Goal: Use online tool/utility: Utilize a website feature to perform a specific function

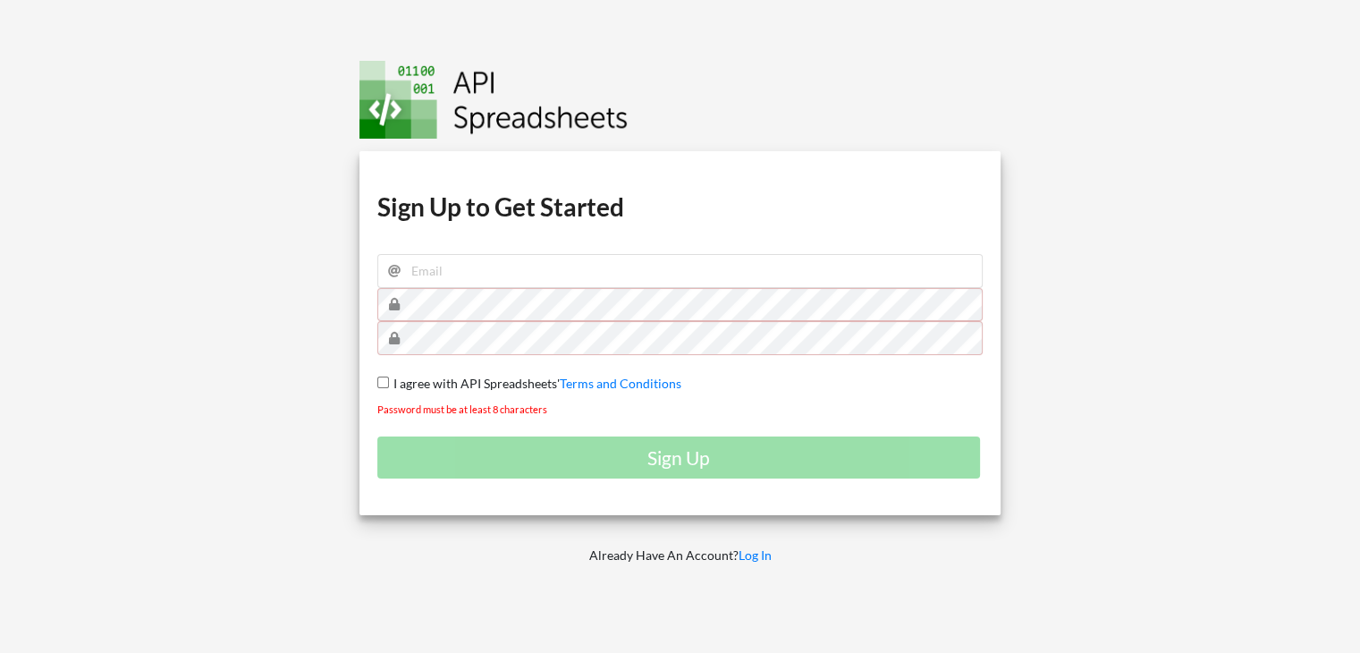
click at [672, 459] on div "Sign Up" at bounding box center [680, 457] width 606 height 42
click at [567, 286] on div "Download hidden Download hidden Download hidden Download hidden Sign Up to Get …" at bounding box center [680, 333] width 642 height 364
click at [578, 283] on input "email" at bounding box center [680, 271] width 606 height 34
type input "[EMAIL_ADDRESS][DOMAIN_NAME]"
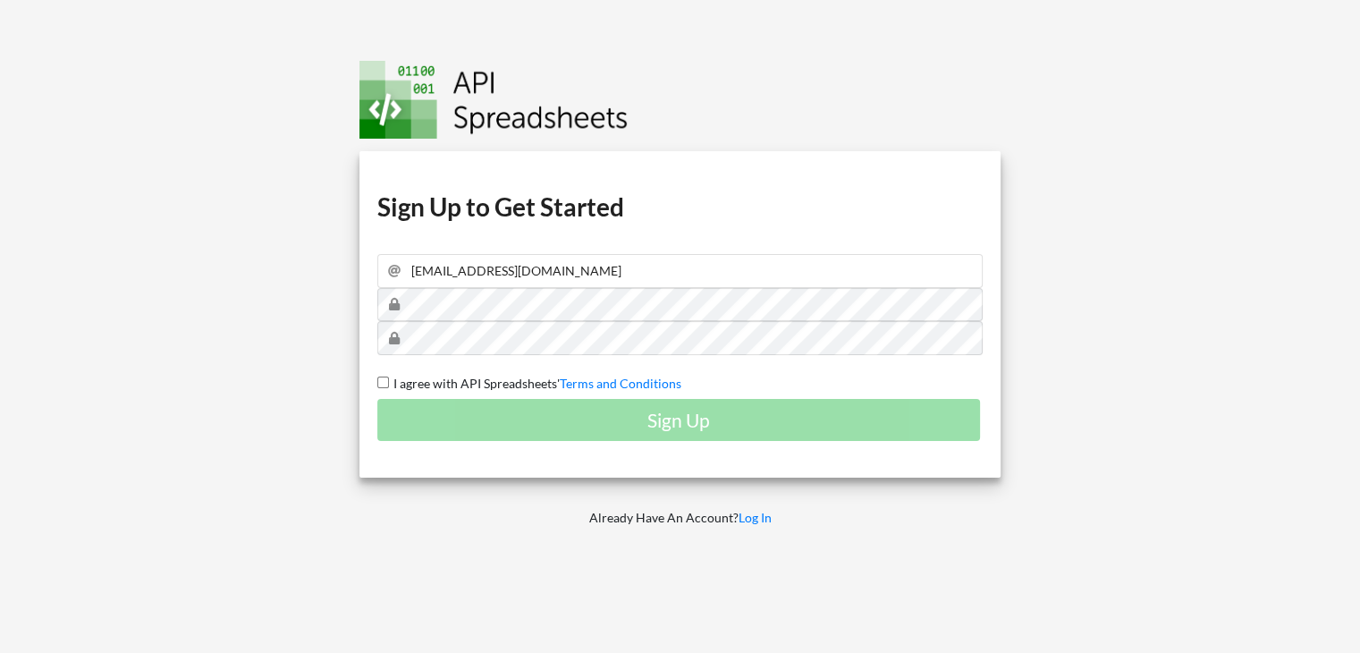
click at [432, 388] on span "I agree with API Spreadsheets'" at bounding box center [474, 383] width 171 height 15
click at [389, 388] on input "I agree with API Spreadsheets' Terms and Conditions" at bounding box center [383, 382] width 12 height 12
checkbox input "true"
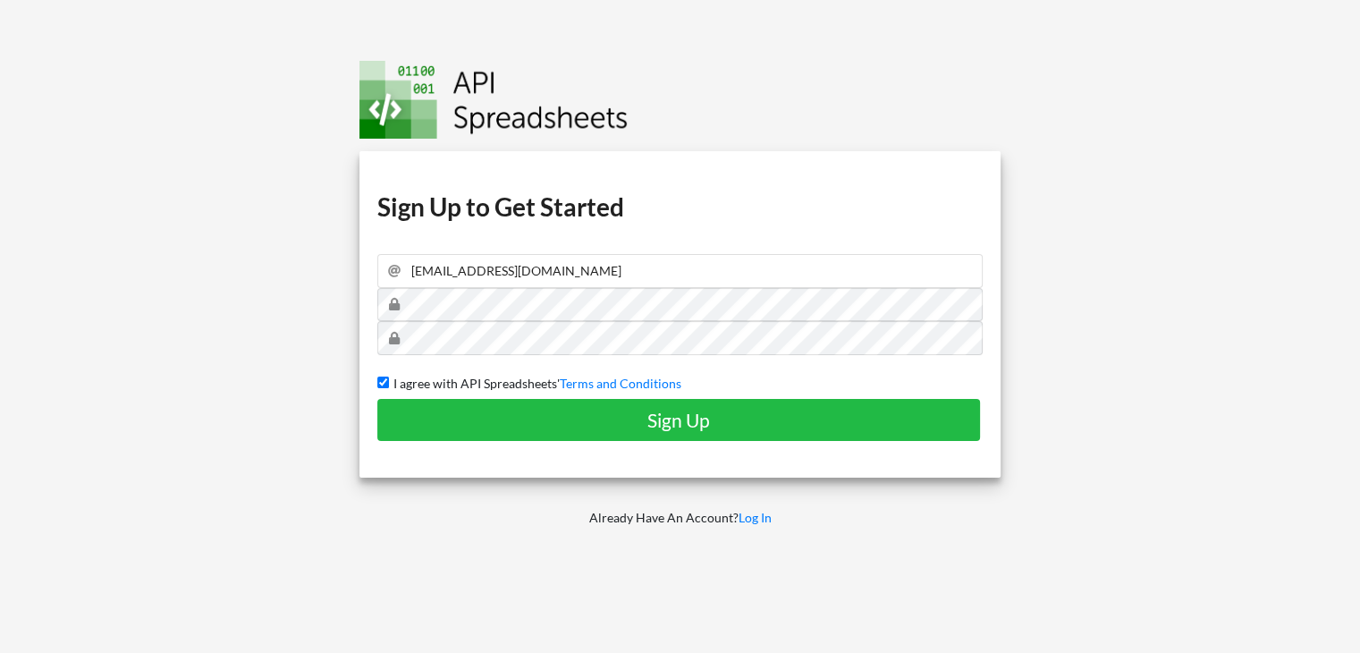
click at [487, 448] on div "Download hidden Download hidden Download hidden Download hidden Sign Up to Get …" at bounding box center [680, 314] width 642 height 326
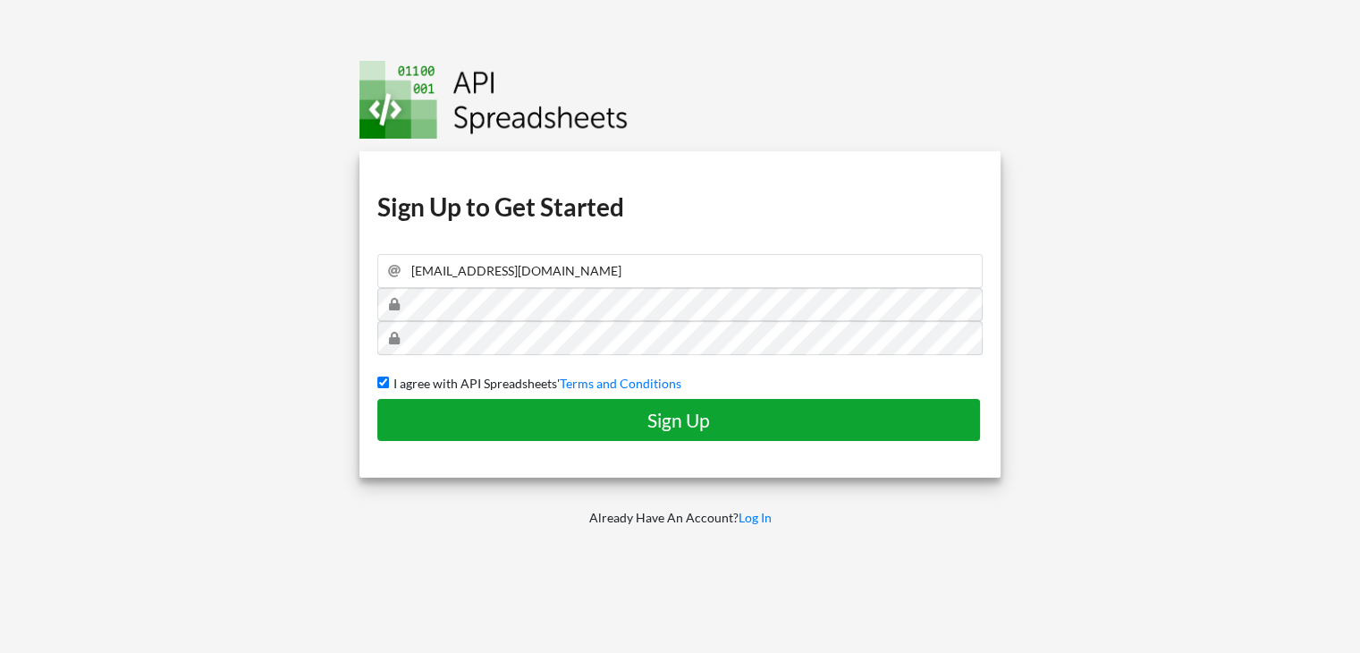
click at [722, 431] on button "Sign Up" at bounding box center [678, 420] width 603 height 42
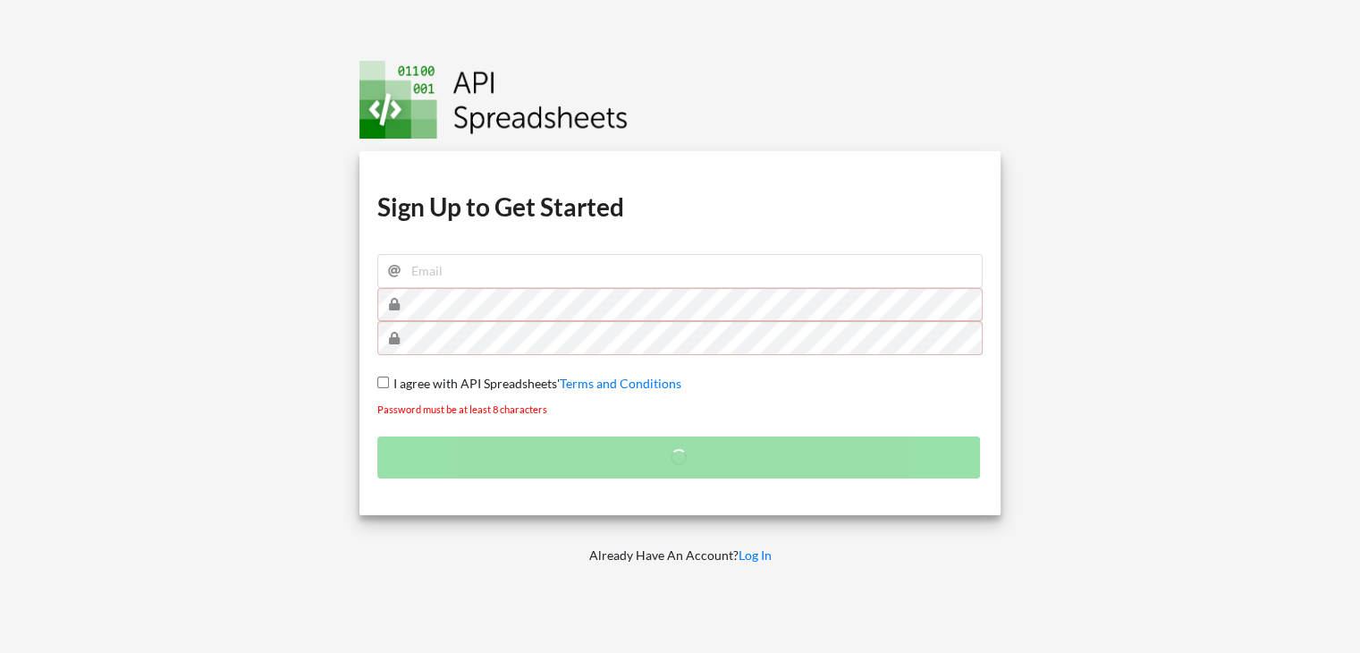
click at [501, 387] on span "I agree with API Spreadsheets'" at bounding box center [474, 383] width 171 height 15
click at [389, 387] on input "I agree with API Spreadsheets' Terms and Conditions" at bounding box center [383, 382] width 12 height 12
checkbox input "true"
click at [601, 276] on input "email" at bounding box center [680, 271] width 606 height 34
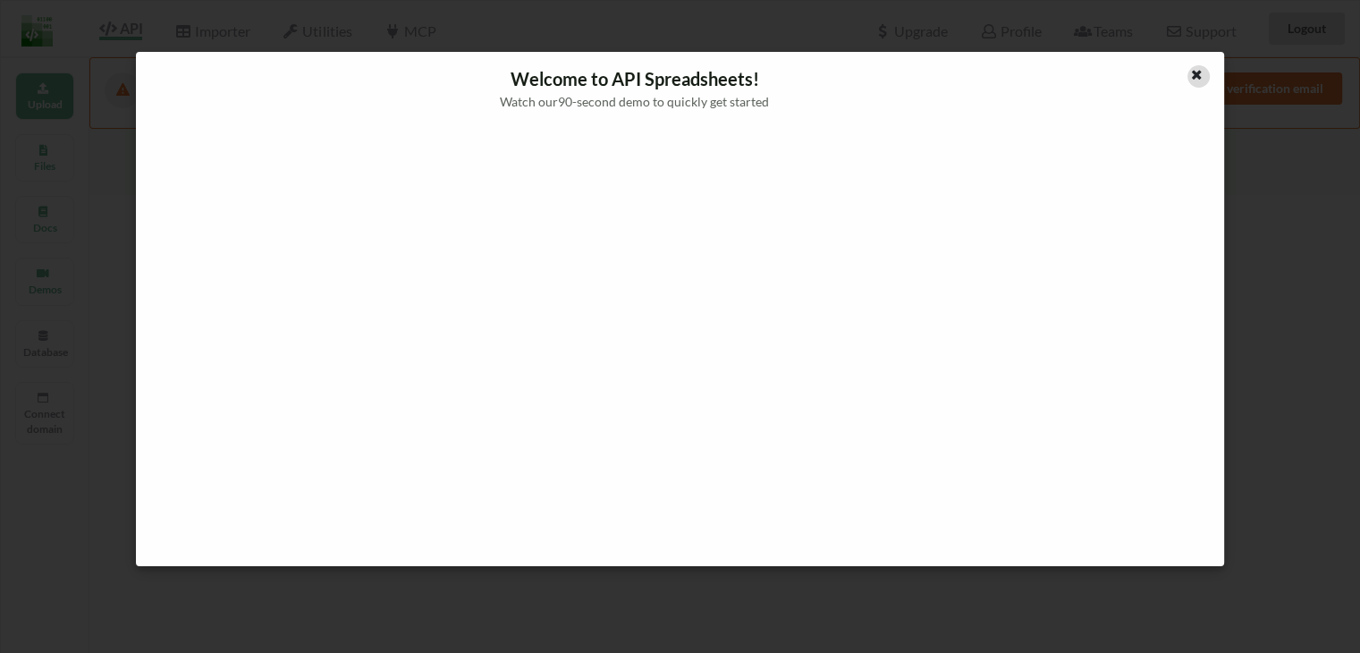
click at [1193, 76] on icon at bounding box center [1196, 72] width 15 height 13
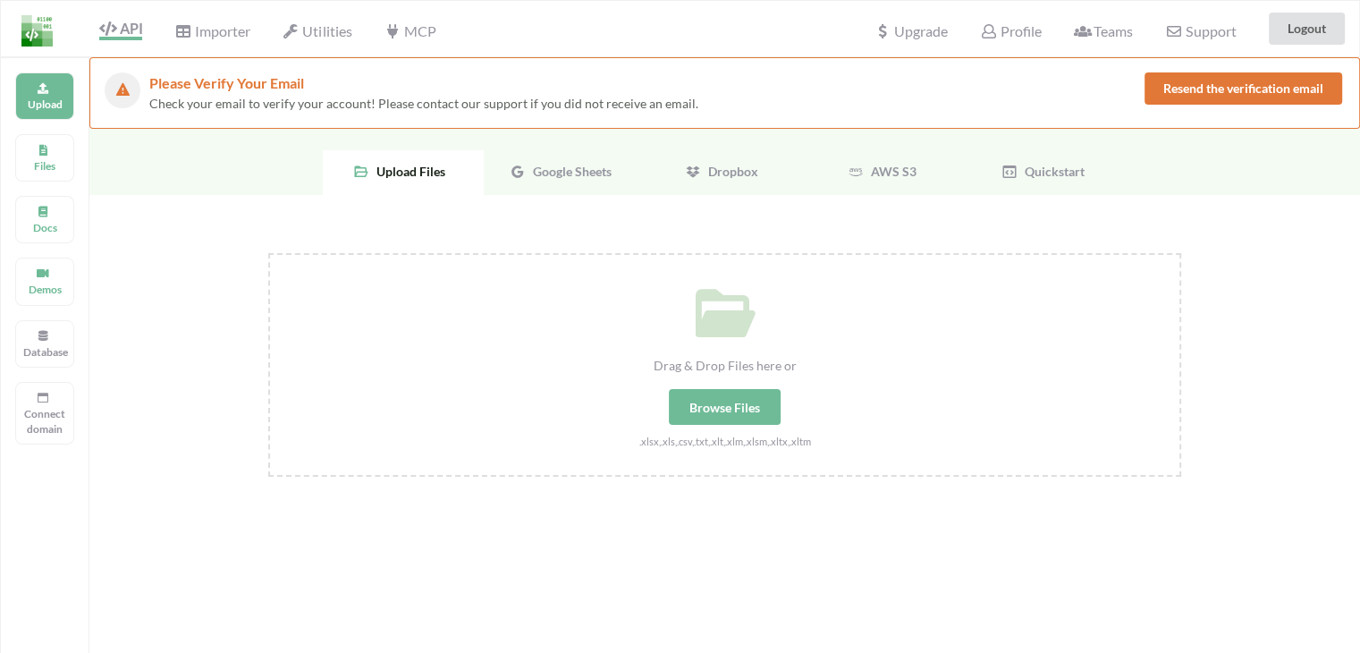
click at [627, 187] on div "Google Sheets" at bounding box center [564, 172] width 161 height 45
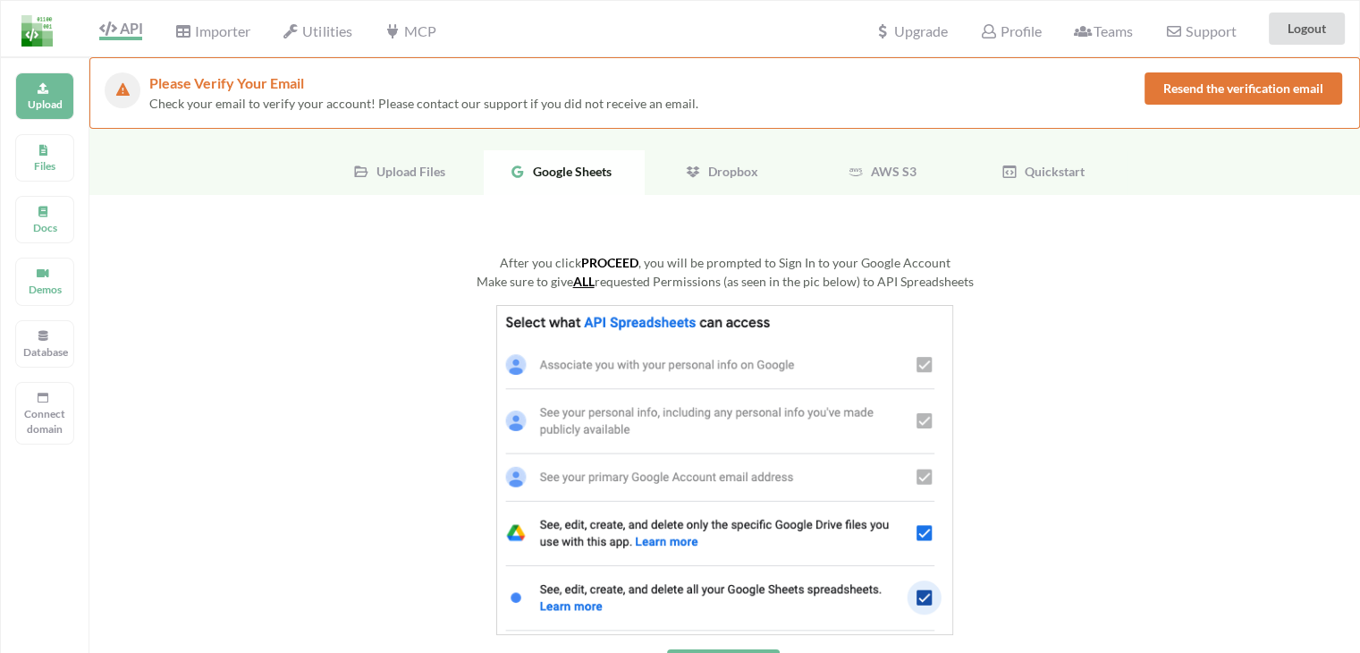
click at [755, 158] on div "Dropbox" at bounding box center [725, 172] width 161 height 45
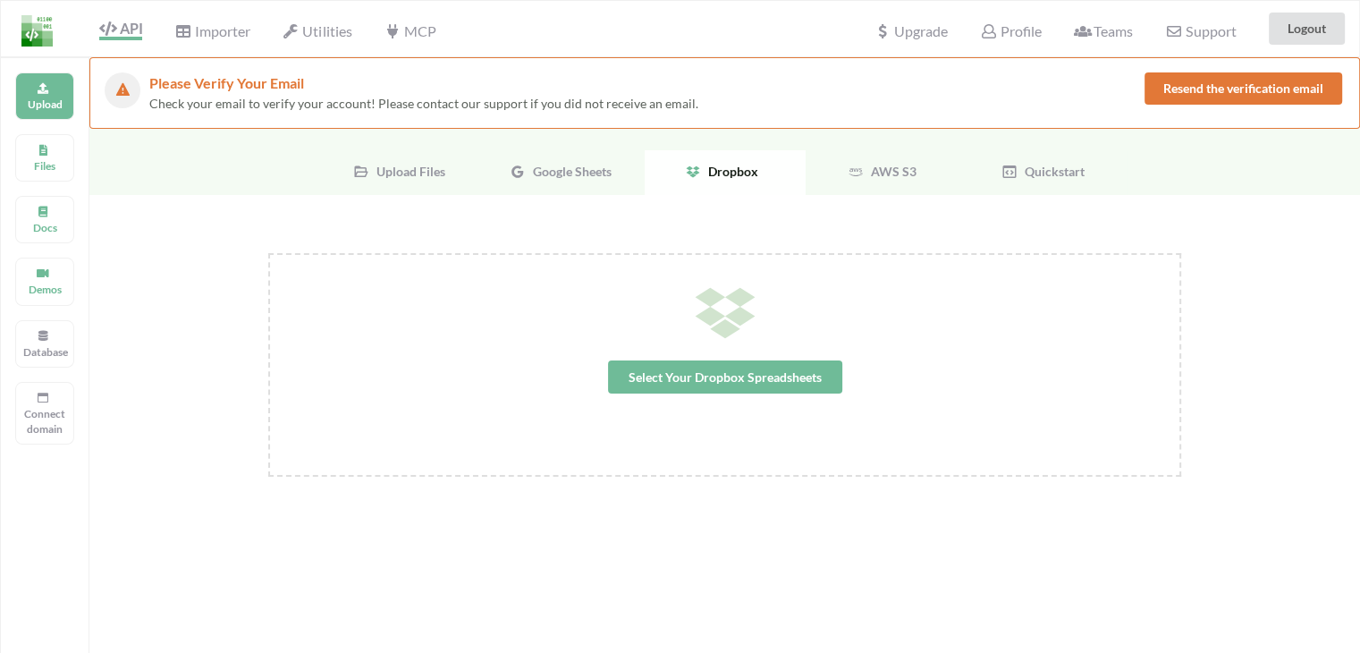
click at [934, 174] on div "AWS S3" at bounding box center [886, 172] width 161 height 45
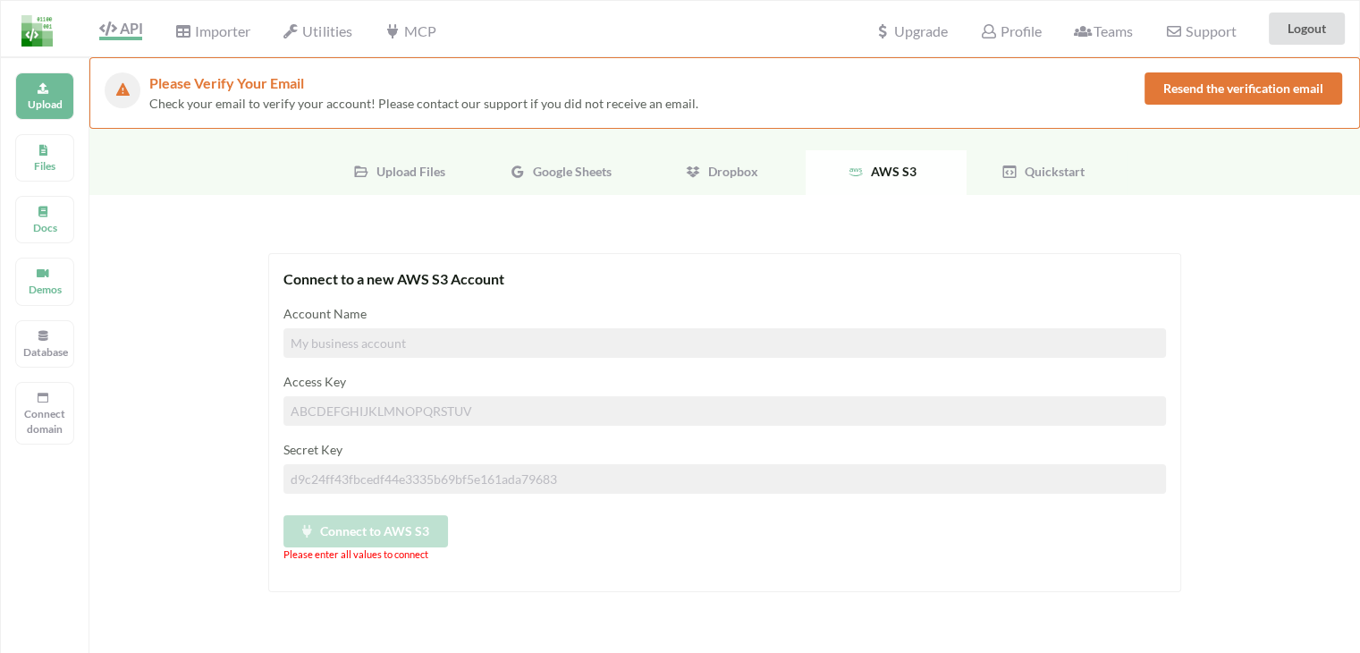
click at [1077, 178] on div "Quickstart" at bounding box center [1047, 172] width 161 height 45
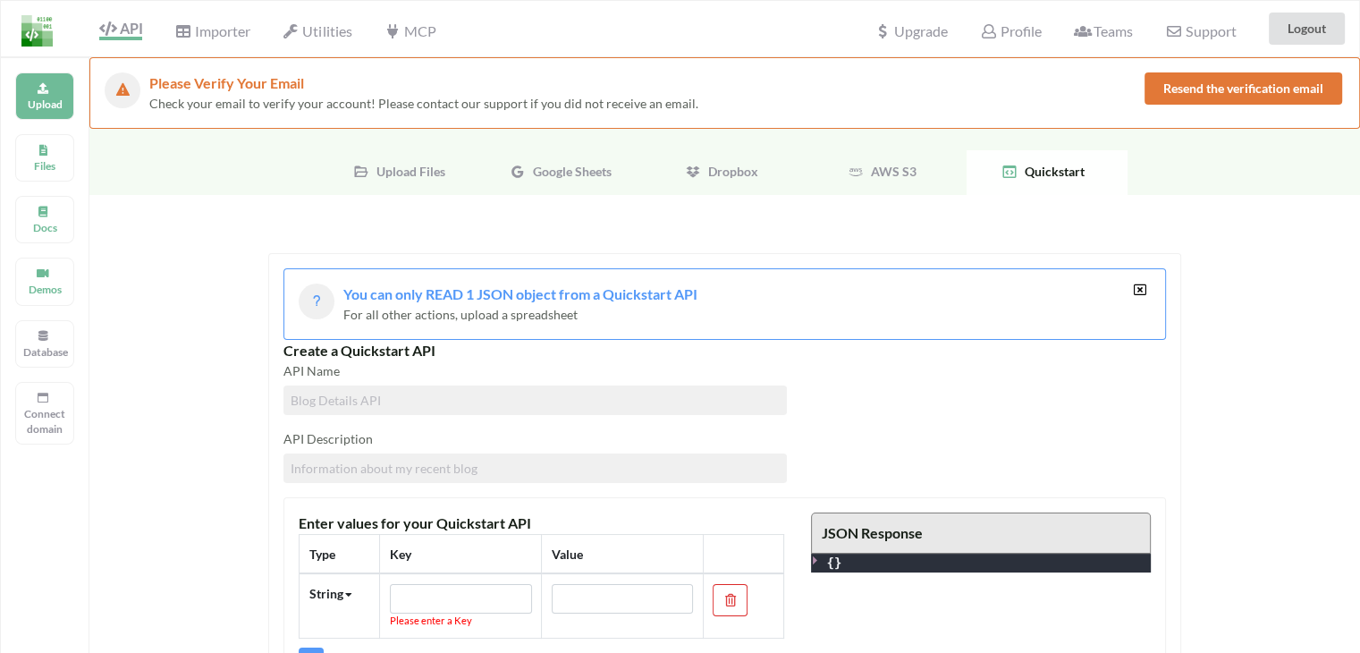
scroll to position [238, 0]
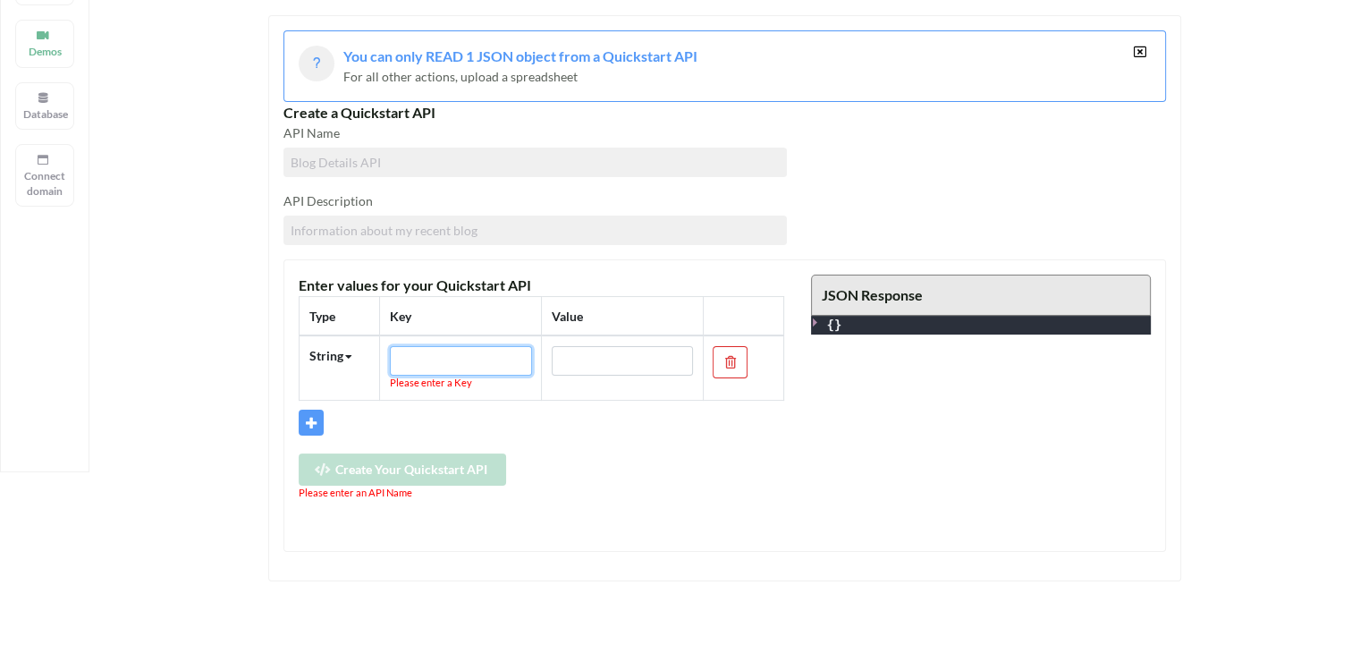
click at [478, 358] on input "text" at bounding box center [461, 361] width 142 height 30
click at [823, 321] on icon at bounding box center [817, 322] width 13 height 13
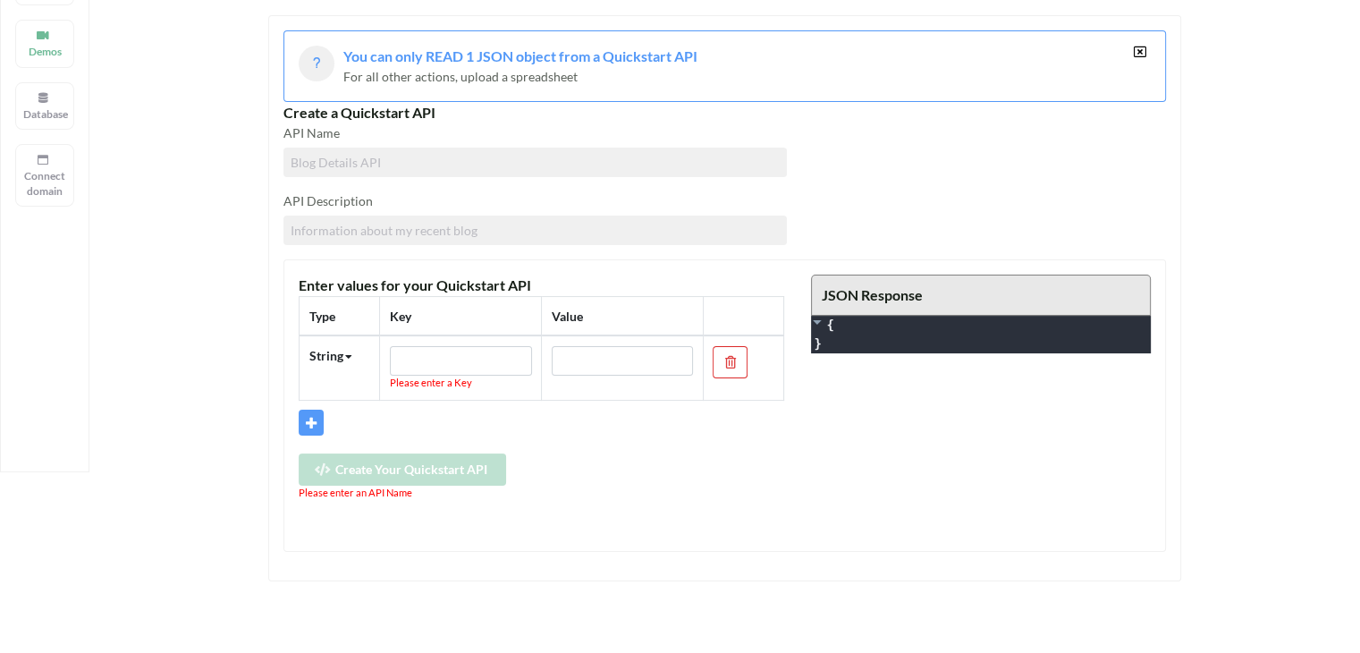
click at [476, 469] on div "Create Your Quickstart API Please enter an API Name" at bounding box center [542, 476] width 486 height 47
click at [476, 364] on input "text" at bounding box center [461, 361] width 142 height 30
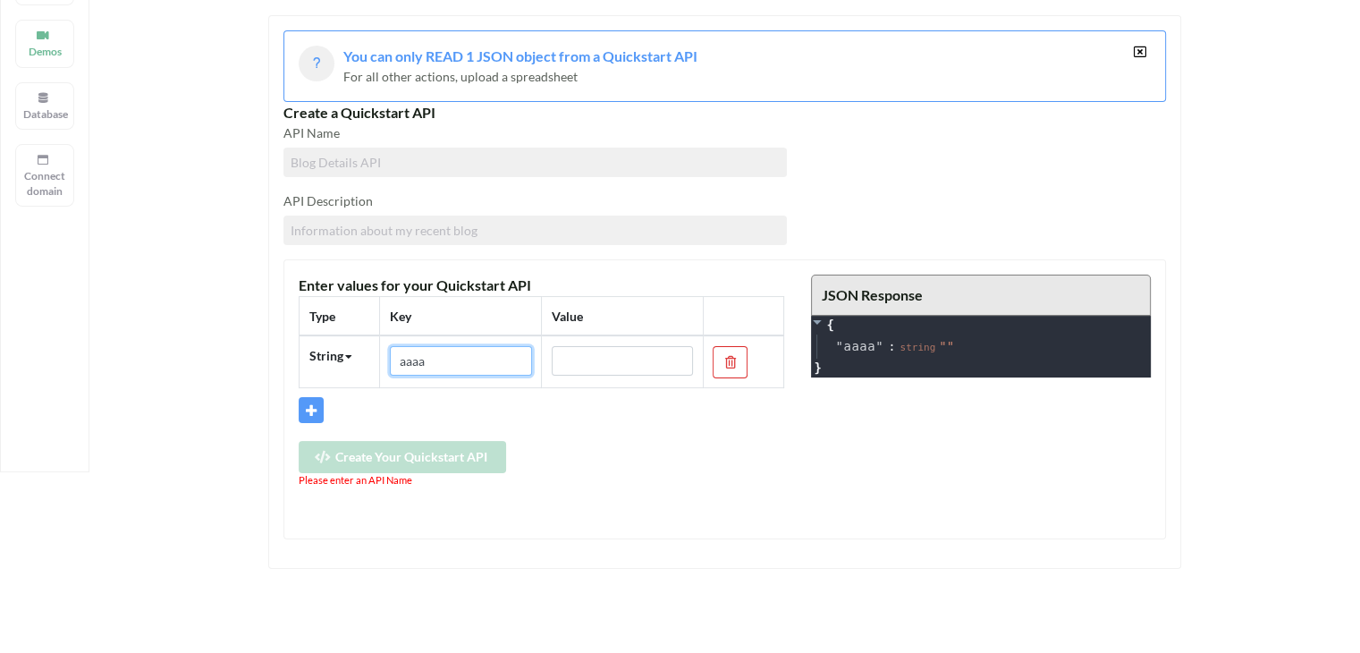
type input "aaaa"
click at [571, 354] on input "text" at bounding box center [623, 361] width 142 height 30
type input "zzzz"
click at [539, 422] on div "Enter values for your Quickstart API Type Key Value String String Number Boolea…" at bounding box center [541, 392] width 512 height 235
click at [443, 448] on div "Create Your Quickstart API Please enter an API Name" at bounding box center [542, 464] width 486 height 47
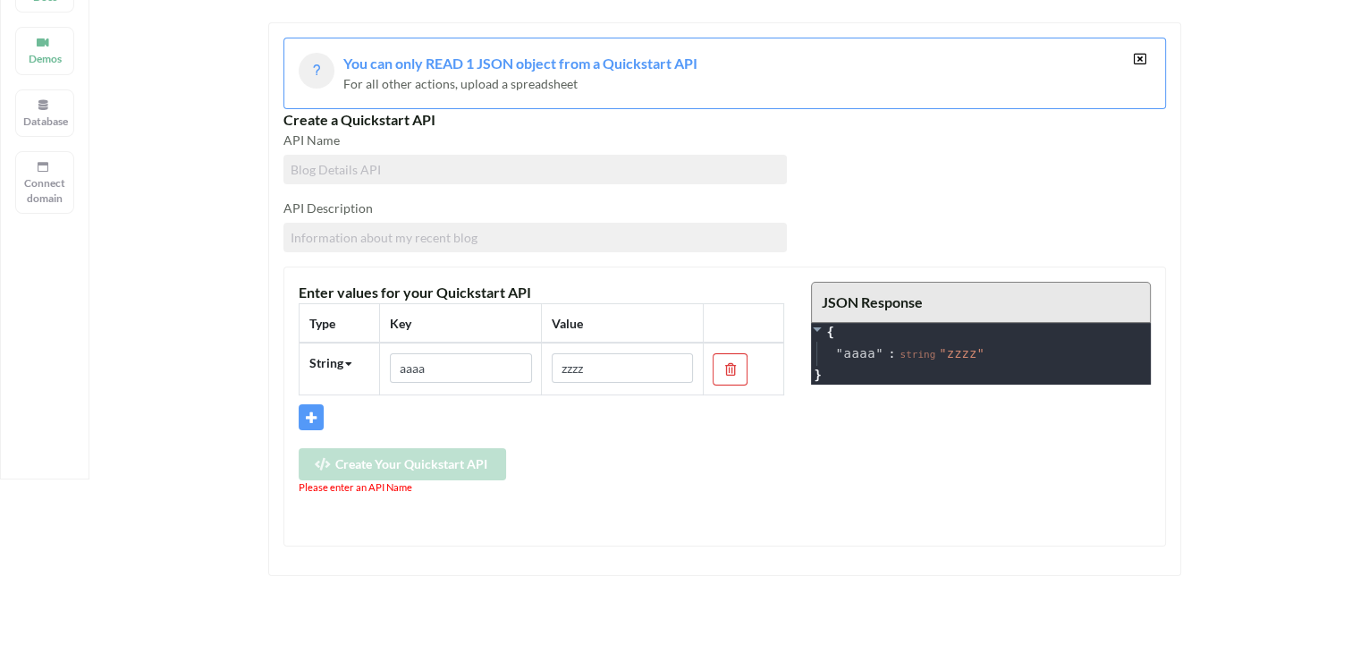
scroll to position [0, 0]
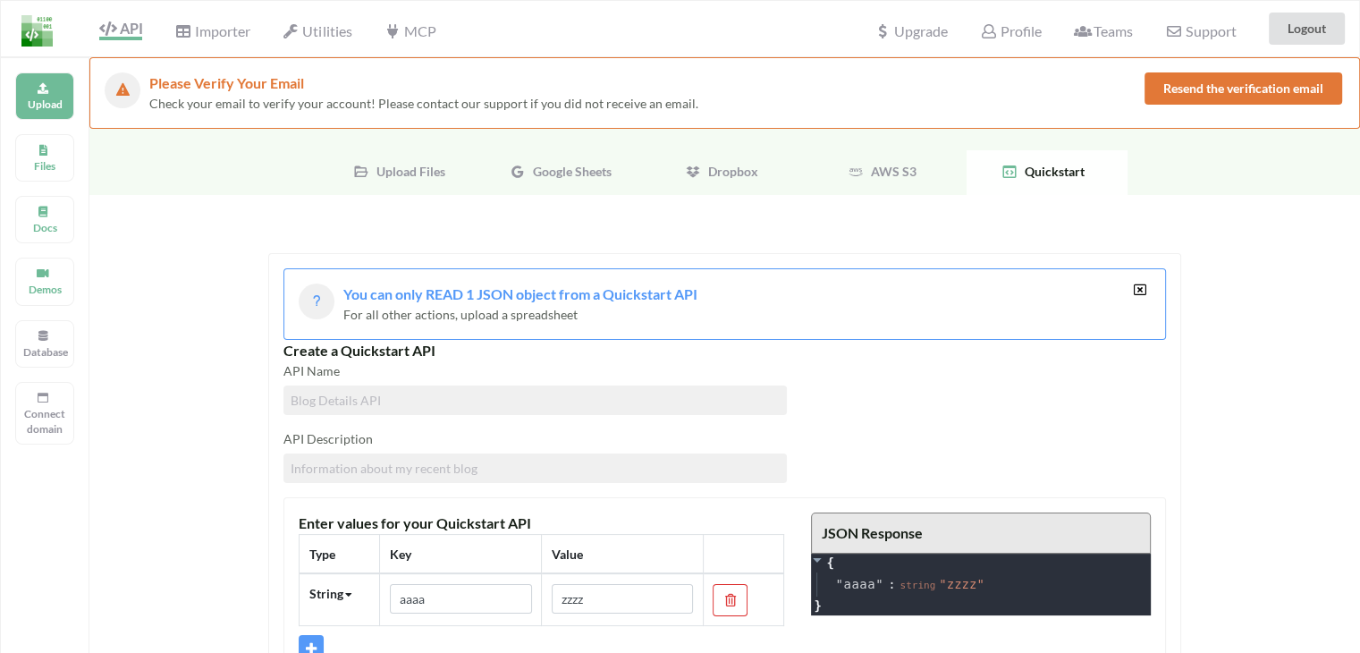
click at [409, 405] on input at bounding box center [534, 400] width 503 height 30
type input "a"
click at [393, 468] on input at bounding box center [534, 468] width 503 height 30
type input "zz"
click at [558, 437] on div "API Description" at bounding box center [534, 438] width 503 height 19
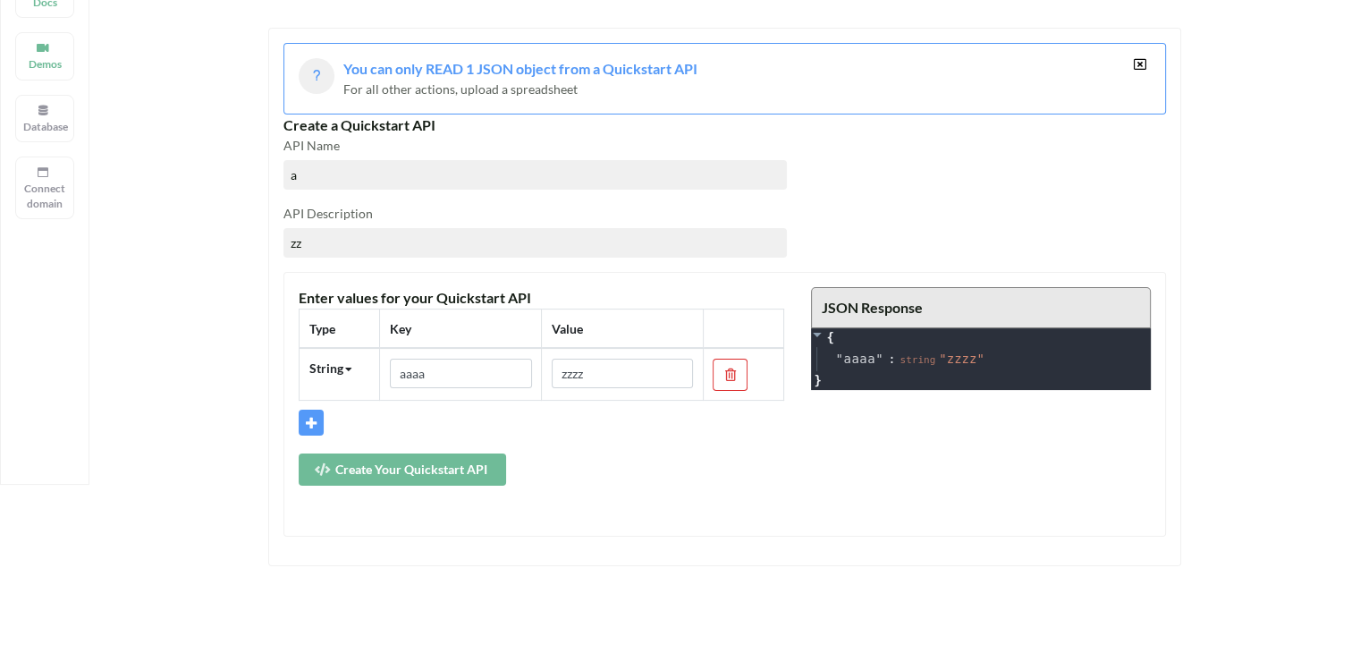
scroll to position [238, 0]
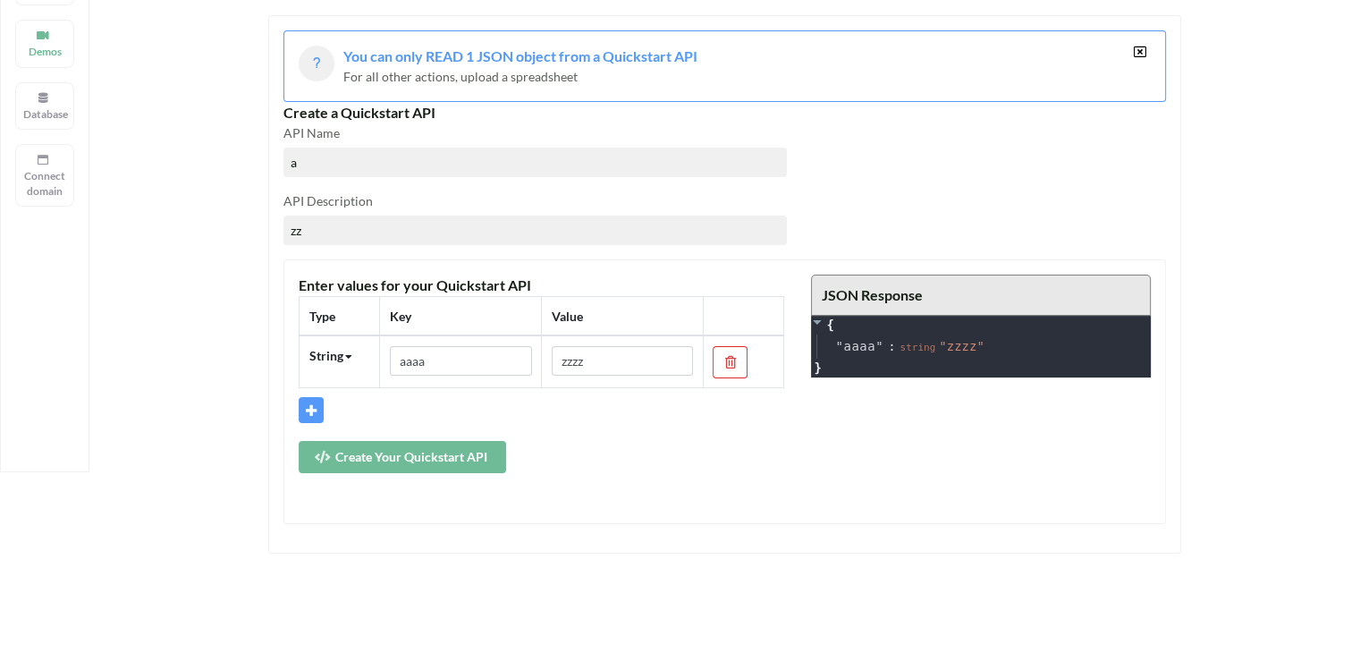
click at [384, 452] on button "Create Your Quickstart API" at bounding box center [402, 457] width 207 height 32
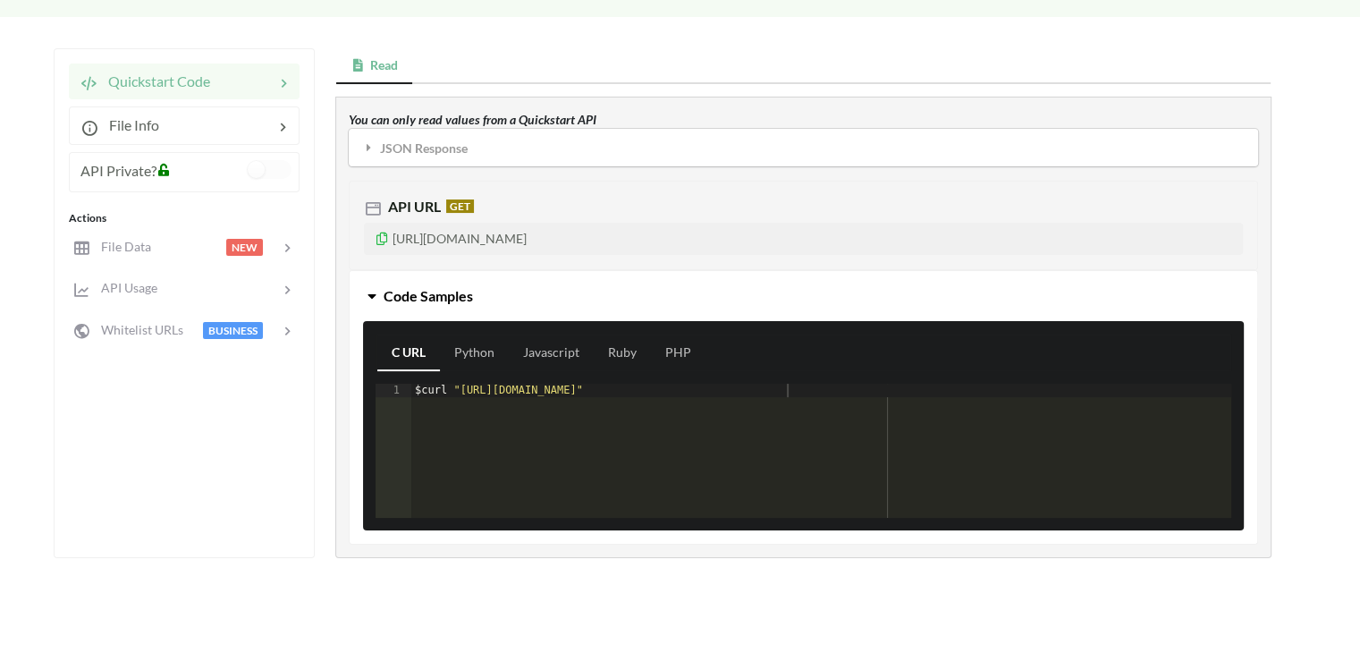
click at [799, 400] on div "$ curl "https://api.apispreadsheets.com/data/YwrPaaCHk8UKr1jx/"" at bounding box center [821, 464] width 821 height 160
click at [473, 354] on link "Python" at bounding box center [474, 353] width 69 height 36
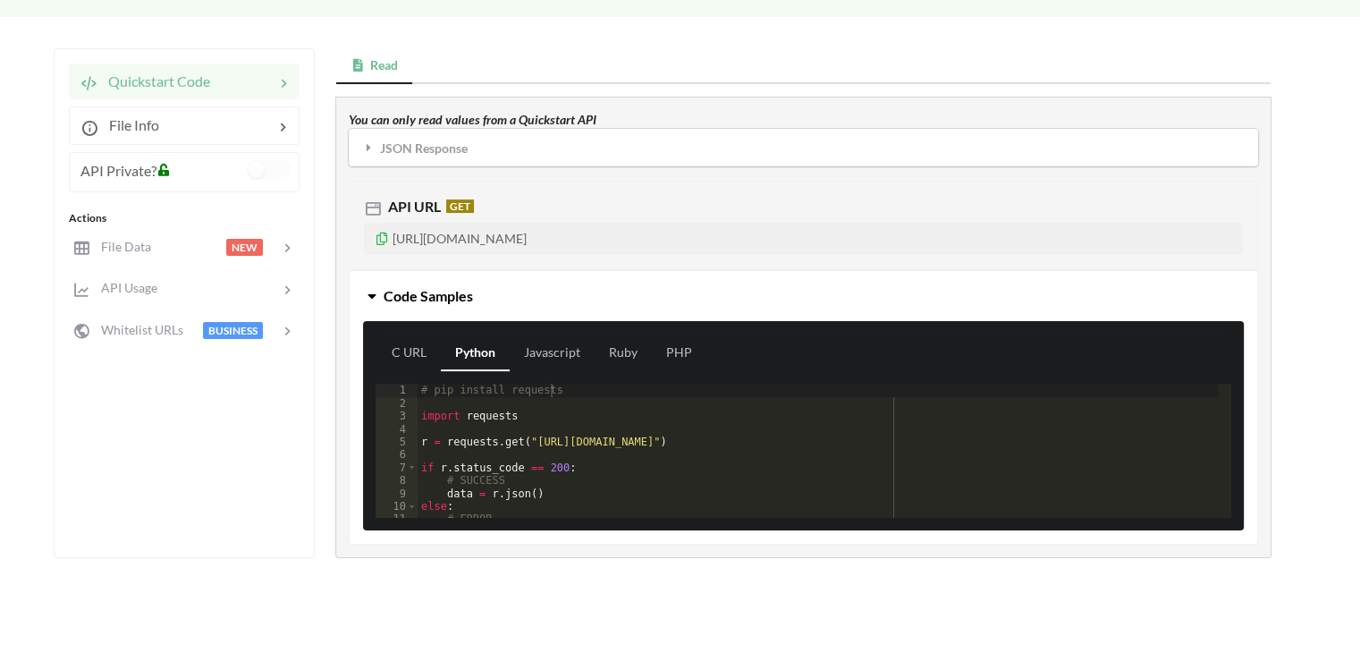
click at [1075, 427] on div "# pip install requests import requests r = requests . get ( "https://api.apispr…" at bounding box center [818, 464] width 801 height 160
click at [555, 231] on p "https://api.apispreadsheets.com/data/YwrPaaCHk8UKr1jx/" at bounding box center [803, 239] width 879 height 32
click at [555, 233] on p "https://api.apispreadsheets.com/data/YwrPaaCHk8UKr1jx/" at bounding box center [803, 239] width 879 height 32
drag, startPoint x: 746, startPoint y: 232, endPoint x: 336, endPoint y: 239, distance: 409.6
click at [336, 239] on div "You can only read values from a Quickstart API JSON Response { " aaaa " : strin…" at bounding box center [803, 327] width 936 height 461
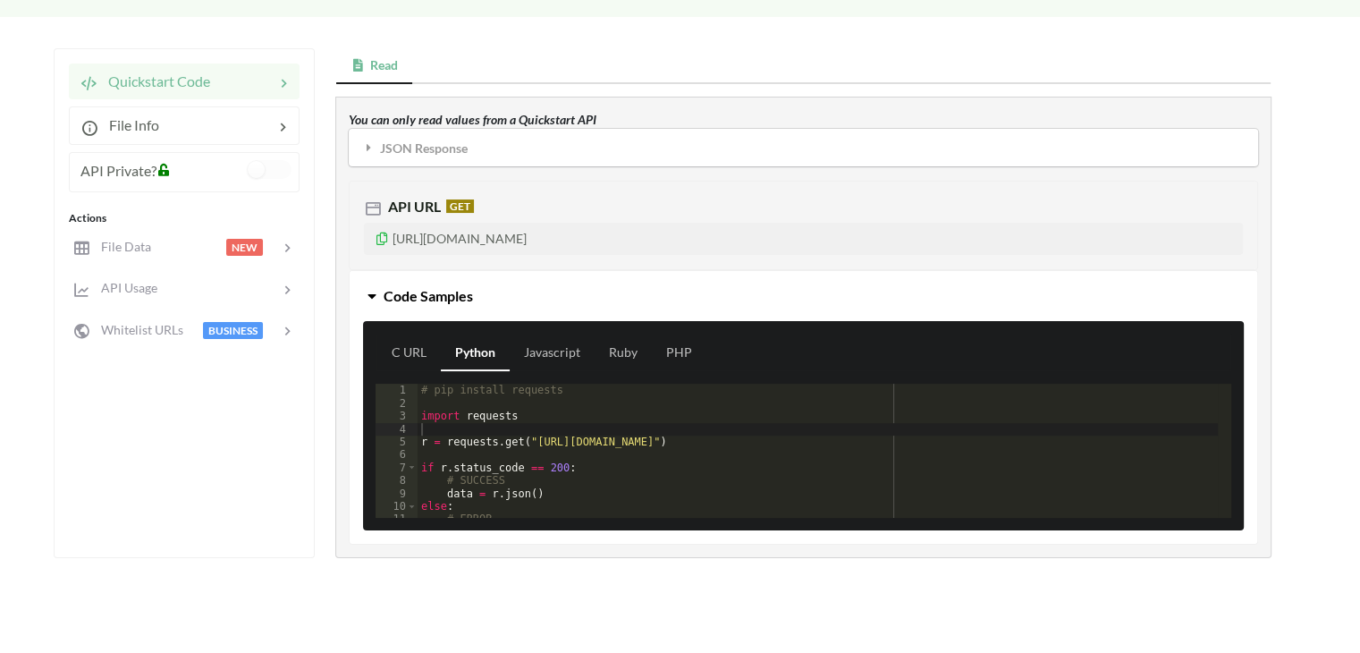
copy p "https://api.apispreadsheets.com/data/YwrPaaCHk8UKr1jx/"
click at [233, 334] on span "BUSINESS" at bounding box center [233, 330] width 61 height 17
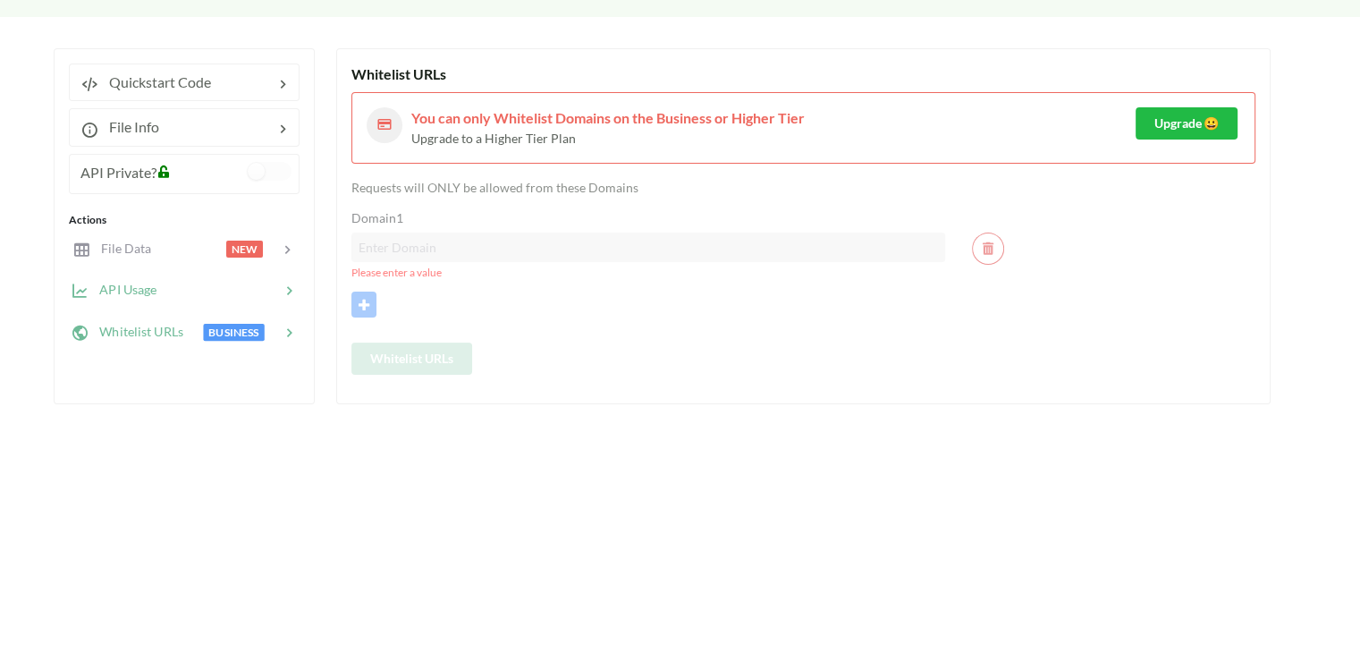
click at [241, 300] on div "API Usage" at bounding box center [183, 290] width 235 height 42
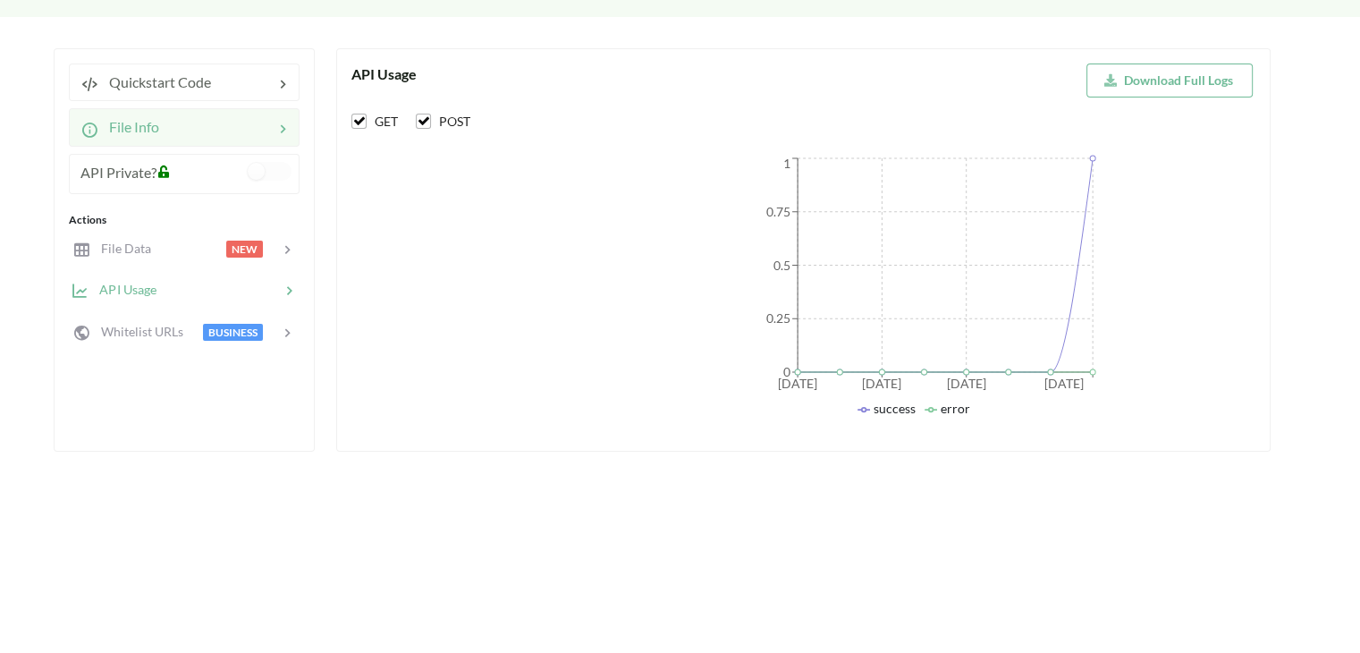
click at [170, 137] on div at bounding box center [216, 126] width 114 height 21
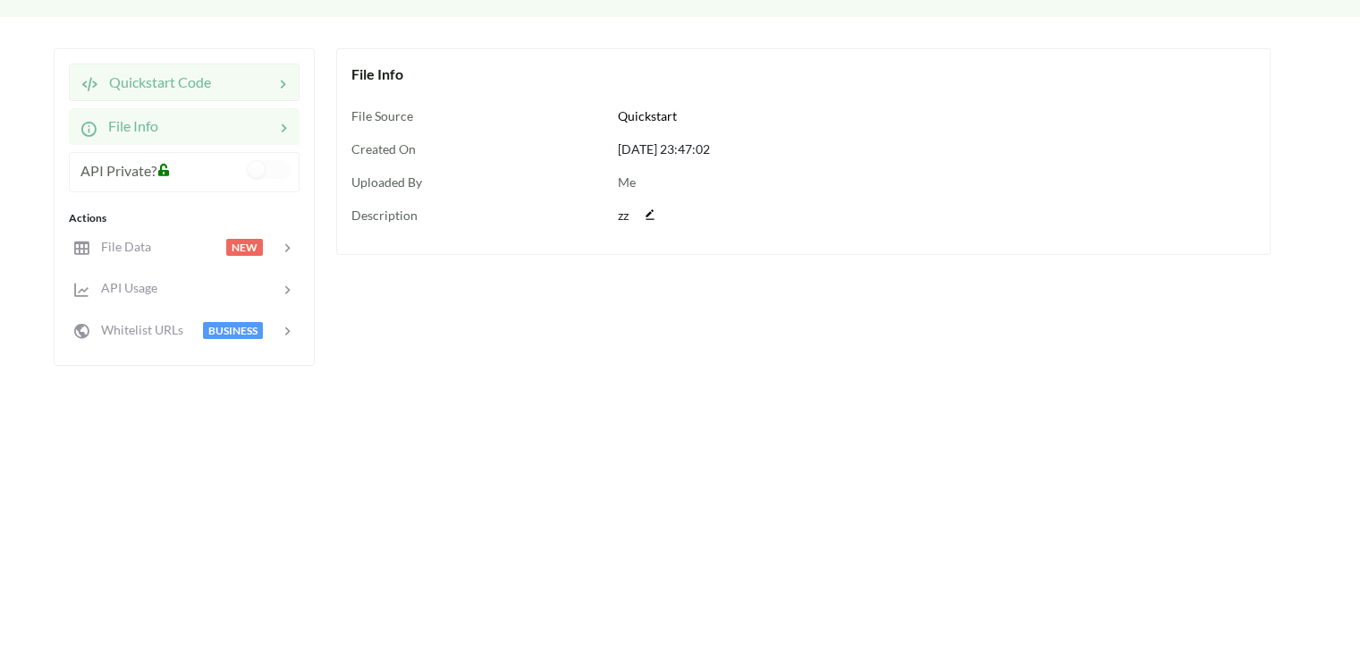
click at [214, 97] on div "Quickstart Code" at bounding box center [184, 82] width 231 height 38
